Goal: Register for event/course

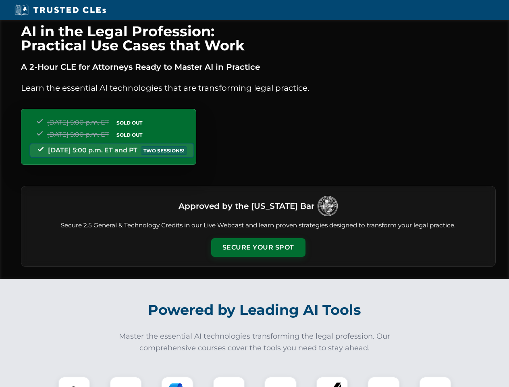
click at [258, 248] on button "Secure Your Spot" at bounding box center [258, 247] width 94 height 19
click at [74, 382] on img at bounding box center [74, 392] width 23 height 23
